Goal: Transaction & Acquisition: Subscribe to service/newsletter

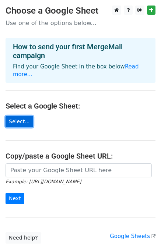
click at [12, 116] on link "Select..." at bounding box center [20, 121] width 28 height 11
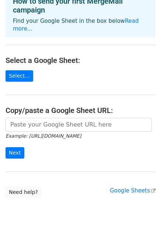
scroll to position [36, 0]
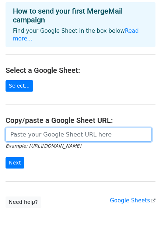
click at [56, 127] on input "url" at bounding box center [79, 134] width 146 height 14
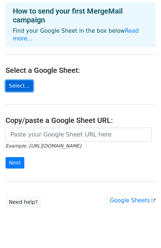
click at [18, 80] on link "Select..." at bounding box center [20, 85] width 28 height 11
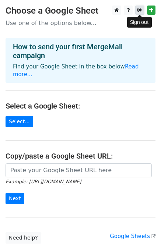
click at [140, 9] on icon at bounding box center [139, 9] width 5 height 5
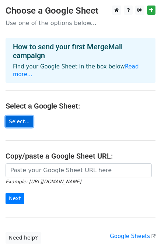
click at [12, 116] on link "Select..." at bounding box center [20, 121] width 28 height 11
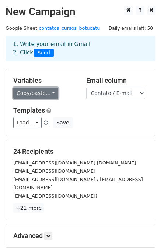
click at [44, 93] on link "Copy/paste..." at bounding box center [35, 92] width 45 height 11
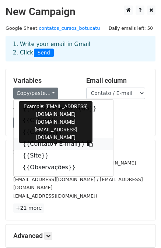
click at [39, 143] on link "{{Contato / E-mail}}" at bounding box center [63, 144] width 99 height 12
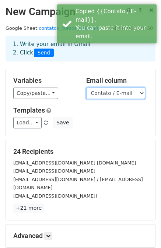
click at [130, 92] on select "Nome da Instituição Cidade Curso(s) Contato / E-mail Site Observações" at bounding box center [115, 92] width 59 height 11
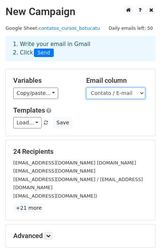
click at [86, 87] on select "Nome da Instituição Cidade Curso(s) Contato / E-mail Site Observações" at bounding box center [115, 92] width 59 height 11
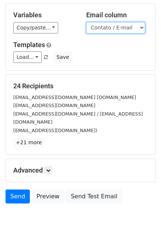
scroll to position [66, 0]
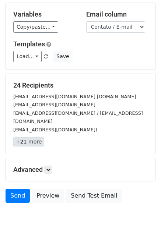
click at [31, 137] on link "+21 more" at bounding box center [28, 141] width 31 height 9
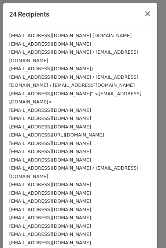
click at [60, 35] on small "estagio@fatecbt.edu.br f112.agronegocio@fatec.sp.gov.br" at bounding box center [70, 40] width 123 height 14
click at [54, 49] on small "agronomia@faef.br / direcao@faef.br" at bounding box center [73, 56] width 129 height 14
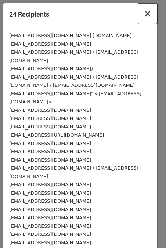
click at [144, 15] on span "×" at bounding box center [147, 13] width 7 height 10
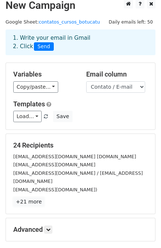
scroll to position [0, 0]
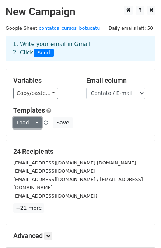
click at [30, 122] on link "Load..." at bounding box center [27, 122] width 28 height 11
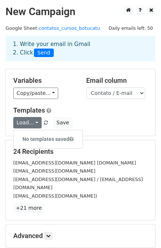
click at [115, 120] on div "Load... No templates saved Save" at bounding box center [80, 122] width 145 height 11
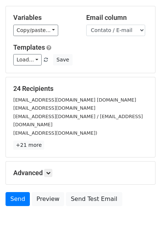
scroll to position [66, 0]
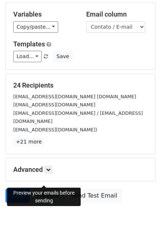
click at [44, 188] on link "Preview" at bounding box center [48, 195] width 32 height 14
click at [52, 188] on link "Preview" at bounding box center [48, 195] width 32 height 14
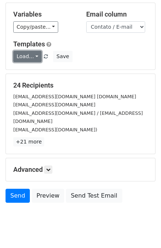
click at [24, 61] on link "Load..." at bounding box center [27, 56] width 28 height 11
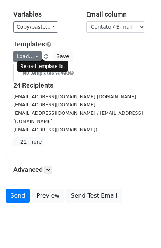
click at [44, 55] on span at bounding box center [46, 56] width 4 height 5
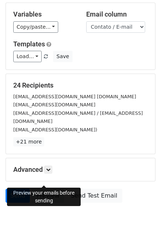
click at [47, 188] on link "Preview" at bounding box center [48, 195] width 32 height 14
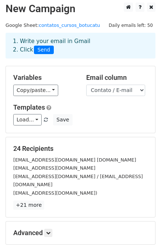
scroll to position [0, 0]
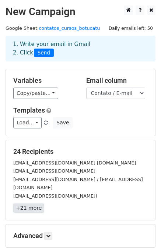
click at [26, 203] on link "+21 more" at bounding box center [28, 207] width 31 height 9
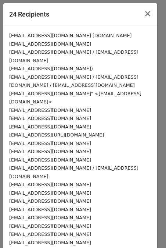
click at [59, 36] on small "estagio@fatecbt.edu.br f112.agronegocio@fatec.sp.gov.br" at bounding box center [70, 40] width 123 height 14
click at [144, 12] on span "×" at bounding box center [147, 13] width 7 height 10
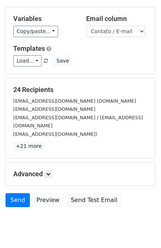
scroll to position [66, 0]
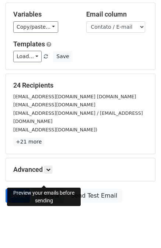
click at [44, 188] on link "Preview" at bounding box center [48, 195] width 32 height 14
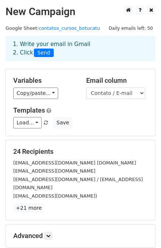
scroll to position [66, 0]
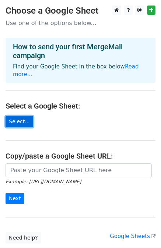
click at [18, 116] on link "Select..." at bounding box center [20, 121] width 28 height 11
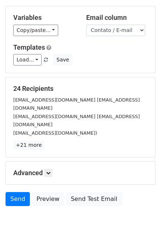
scroll to position [66, 0]
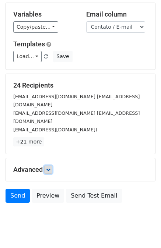
click at [50, 167] on icon at bounding box center [48, 169] width 4 height 4
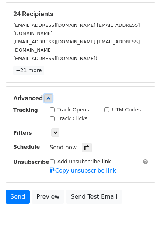
scroll to position [131, 0]
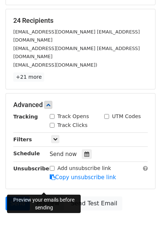
click at [40, 196] on link "Preview" at bounding box center [48, 203] width 32 height 14
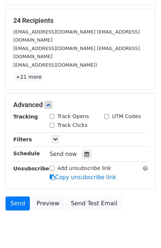
scroll to position [137, 0]
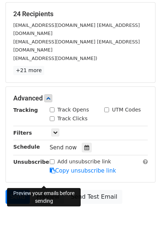
click at [45, 190] on link "Preview" at bounding box center [48, 197] width 32 height 14
click at [43, 190] on link "Preview" at bounding box center [48, 197] width 32 height 14
click at [50, 190] on link "Preview" at bounding box center [48, 197] width 32 height 14
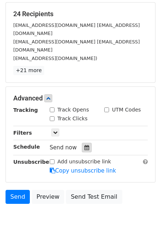
click at [84, 145] on icon at bounding box center [86, 147] width 5 height 5
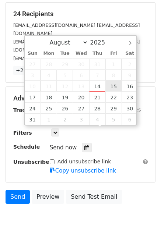
type input "2025-08-15 12:00"
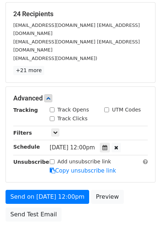
click at [156, 104] on main "New Campaign Daily emails left: 50 Google Sheet: contatos_cursos_botucatu 1. Wr…" at bounding box center [80, 46] width 161 height 357
click at [86, 144] on span "Fri, Aug 15, 12:00pm" at bounding box center [72, 147] width 45 height 7
click at [91, 144] on span "Fri, Aug 15, 12:00pm" at bounding box center [72, 147] width 45 height 7
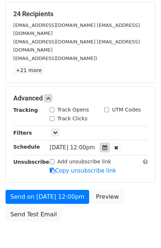
click at [106, 145] on icon at bounding box center [104, 147] width 5 height 5
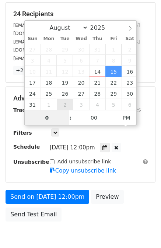
type input "08"
type input "2025-08-15 08:00"
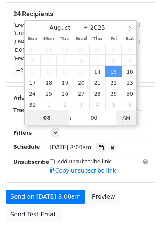
click at [127, 117] on span "AM" at bounding box center [126, 117] width 20 height 15
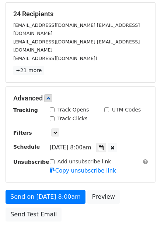
click at [137, 158] on div "Add unsubscribe link Copy unsubscribe link" at bounding box center [98, 166] width 109 height 17
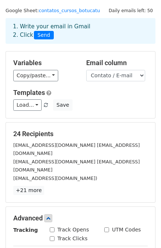
scroll to position [0, 0]
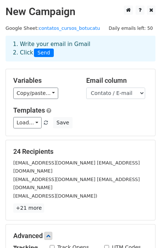
click at [97, 191] on div "agronomia.brt@ifsp.edu.br)" at bounding box center [80, 195] width 145 height 8
click at [32, 176] on small "agronomia@faef.br direcao@faef.br" at bounding box center [76, 183] width 126 height 14
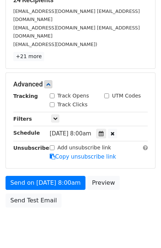
scroll to position [155, 0]
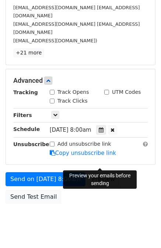
click at [100, 172] on link "Preview" at bounding box center [103, 179] width 32 height 14
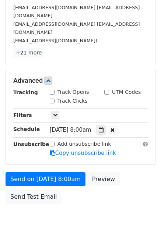
click at [47, 208] on body "New Campaign Daily emails left: 50 Google Sheet: contatos_cursos_botucatu 1. Wr…" at bounding box center [80, 43] width 161 height 386
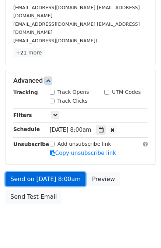
click at [15, 172] on link "Send on Aug 15 at 8:00am" at bounding box center [46, 179] width 80 height 14
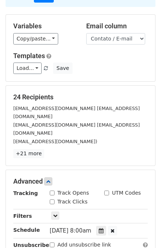
scroll to position [49, 0]
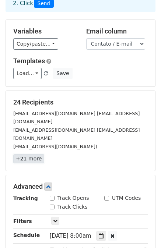
click at [29, 154] on link "+21 more" at bounding box center [28, 158] width 31 height 9
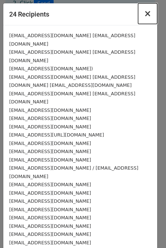
click at [144, 12] on span "×" at bounding box center [147, 13] width 7 height 10
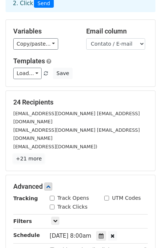
scroll to position [0, 0]
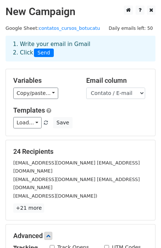
click at [44, 53] on span "Send" at bounding box center [44, 52] width 20 height 9
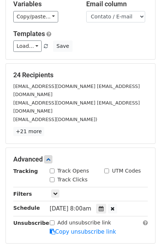
scroll to position [155, 0]
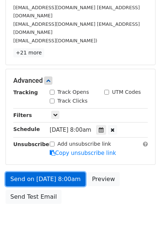
click at [47, 172] on link "Send on Aug 15 at 8:00am" at bounding box center [46, 179] width 80 height 14
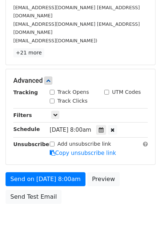
click at [49, 140] on div "Add unsubscribe link Copy unsubscribe link" at bounding box center [98, 148] width 109 height 17
click at [51, 141] on input "Add unsubscribe link" at bounding box center [52, 143] width 5 height 5
click at [53, 141] on input "Add unsubscribe link" at bounding box center [52, 143] width 5 height 5
checkbox input "false"
click at [90, 150] on link "Copy unsubscribe link" at bounding box center [83, 153] width 66 height 7
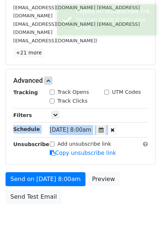
drag, startPoint x: 160, startPoint y: 115, endPoint x: 159, endPoint y: 104, distance: 10.7
click at [159, 104] on main "New Campaign Daily emails left: 50 Google Sheet: contatos_cursos_botucatu 1. Wr…" at bounding box center [80, 28] width 161 height 357
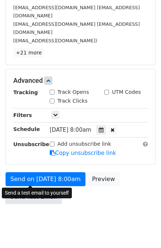
click at [29, 190] on link "Send Test Email" at bounding box center [34, 197] width 56 height 14
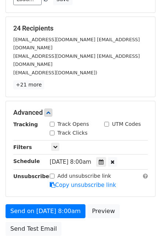
scroll to position [115, 0]
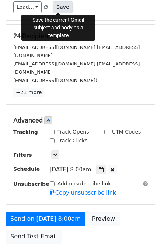
click at [57, 8] on button "Save" at bounding box center [62, 6] width 19 height 11
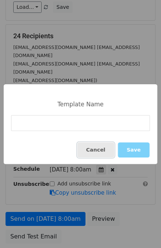
click at [109, 147] on button "Cancel" at bounding box center [95, 149] width 37 height 15
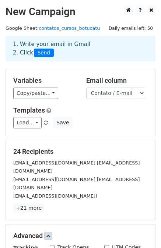
scroll to position [0, 0]
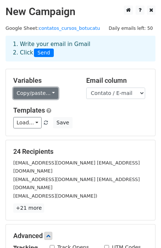
click at [47, 96] on link "Copy/paste..." at bounding box center [35, 92] width 45 height 11
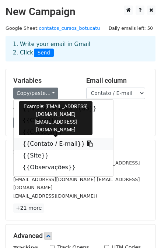
click at [64, 143] on link "{{Contato / E-mail}}" at bounding box center [63, 144] width 99 height 12
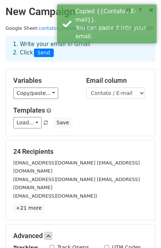
drag, startPoint x: 160, startPoint y: 83, endPoint x: 141, endPoint y: 127, distance: 48.2
click at [141, 127] on main "New Campaign Daily emails left: 50 Google Sheet: contatos_cursos_botucatu 1. Wr…" at bounding box center [80, 184] width 161 height 357
click at [141, 127] on div "Load... No templates saved Save" at bounding box center [80, 122] width 145 height 11
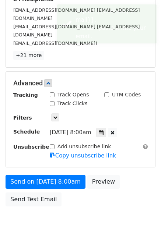
scroll to position [155, 0]
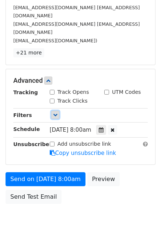
click at [53, 112] on icon at bounding box center [55, 114] width 4 height 4
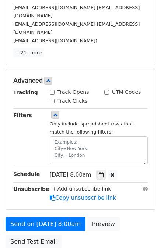
click at [25, 117] on div "Filters" at bounding box center [26, 137] width 36 height 53
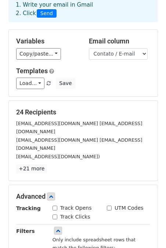
scroll to position [40, 0]
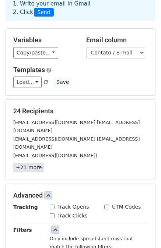
click at [35, 163] on link "+21 more" at bounding box center [28, 167] width 31 height 9
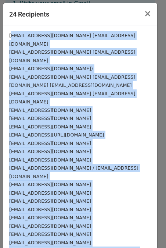
drag, startPoint x: 10, startPoint y: 37, endPoint x: 114, endPoint y: 223, distance: 212.8
click at [114, 223] on div "estagio@fatecbt.edu.br f112.agronegocio@fatec.sp.gov.br agronomia@faef.br direc…" at bounding box center [80, 163] width 154 height 276
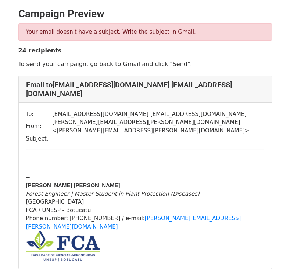
click at [120, 54] on div "Your email doesn't have a subject. Write the subject in Gmail. 24 recipients To…" at bounding box center [145, 46] width 264 height 44
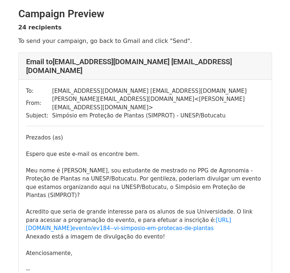
click at [255, 38] on p "To send your campaign, go back to Gmail and click "Send"." at bounding box center [144, 41] width 253 height 8
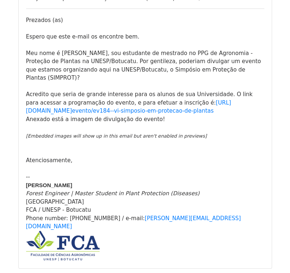
scroll to position [118, 0]
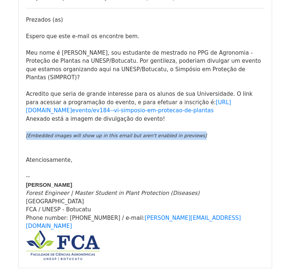
drag, startPoint x: 180, startPoint y: 110, endPoint x: 22, endPoint y: 110, distance: 158.3
click at [22, 110] on div "To: estagio@fatecbt.edu.br f112.agronegocio@fatec.sp.gov.br From: carla.daniely…" at bounding box center [145, 115] width 253 height 307
copy div "​ [Embedded images will show up in this email but aren't enabled in previews]"
